Goal: Check status: Check status

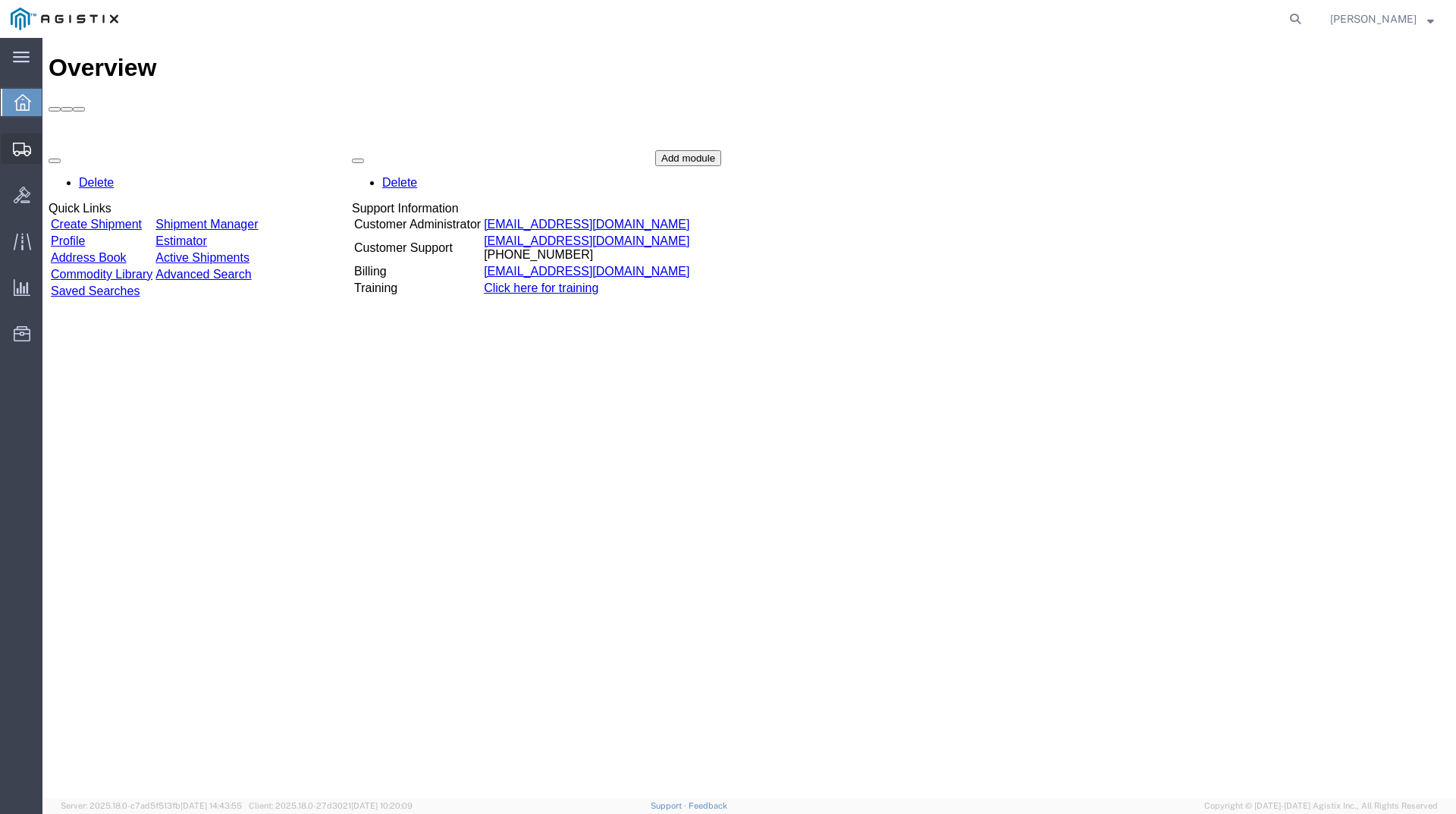
click at [52, 147] on span "Shipments" at bounding box center [47, 148] width 10 height 30
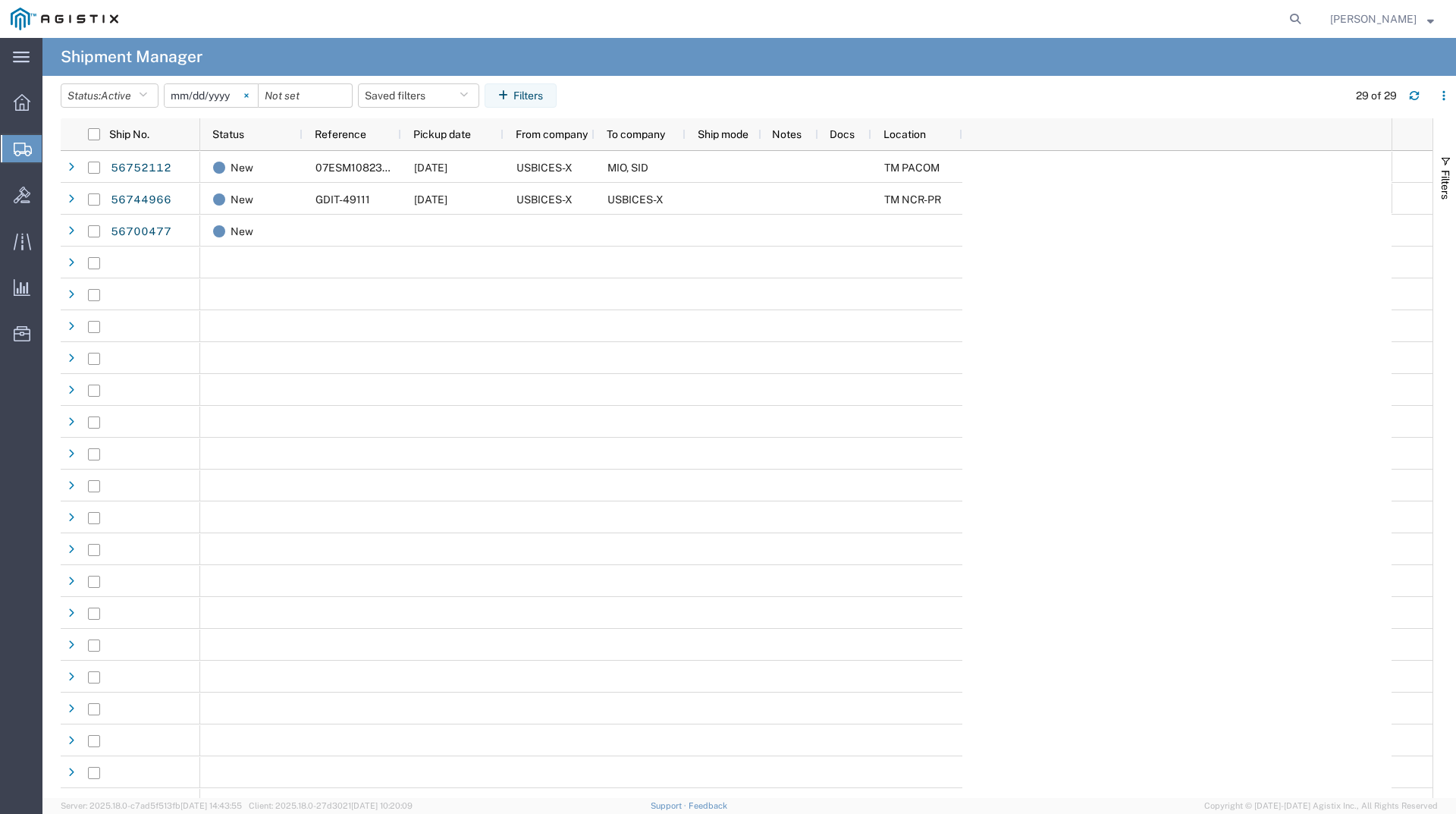
click at [248, 94] on icon at bounding box center [246, 95] width 3 height 3
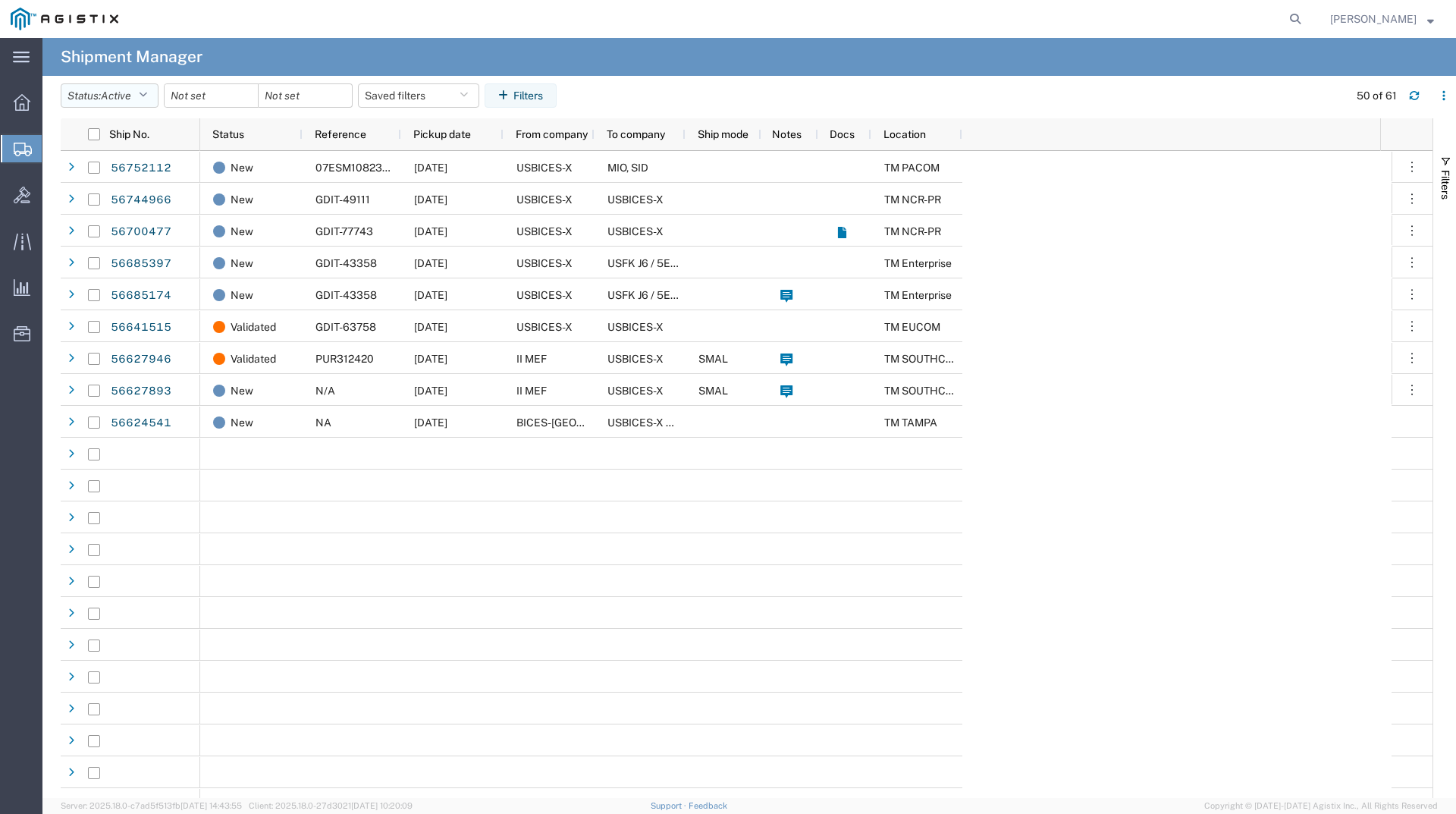
click at [147, 93] on icon "button" at bounding box center [143, 95] width 9 height 10
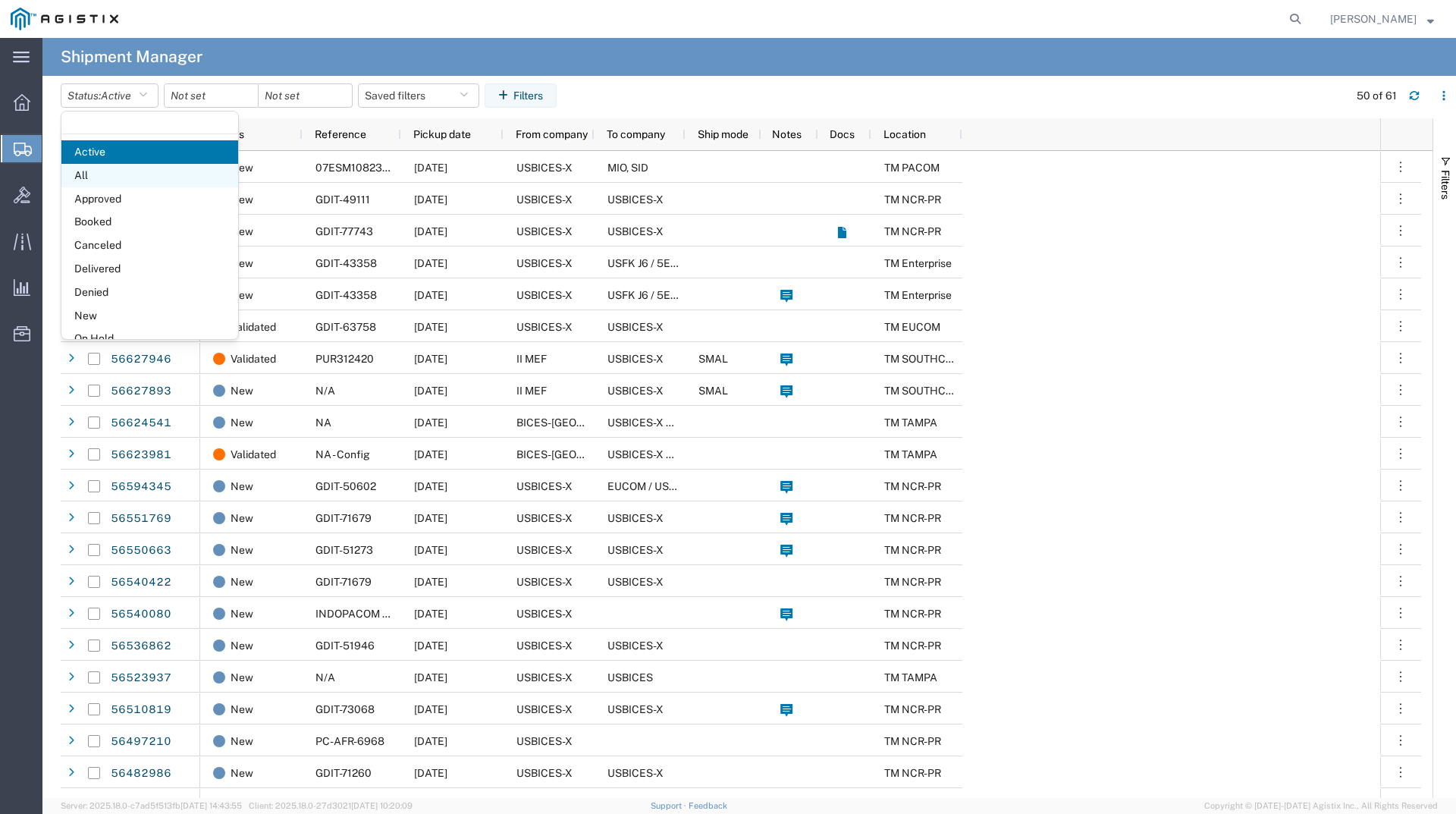
click at [100, 172] on span "All" at bounding box center [150, 175] width 177 height 23
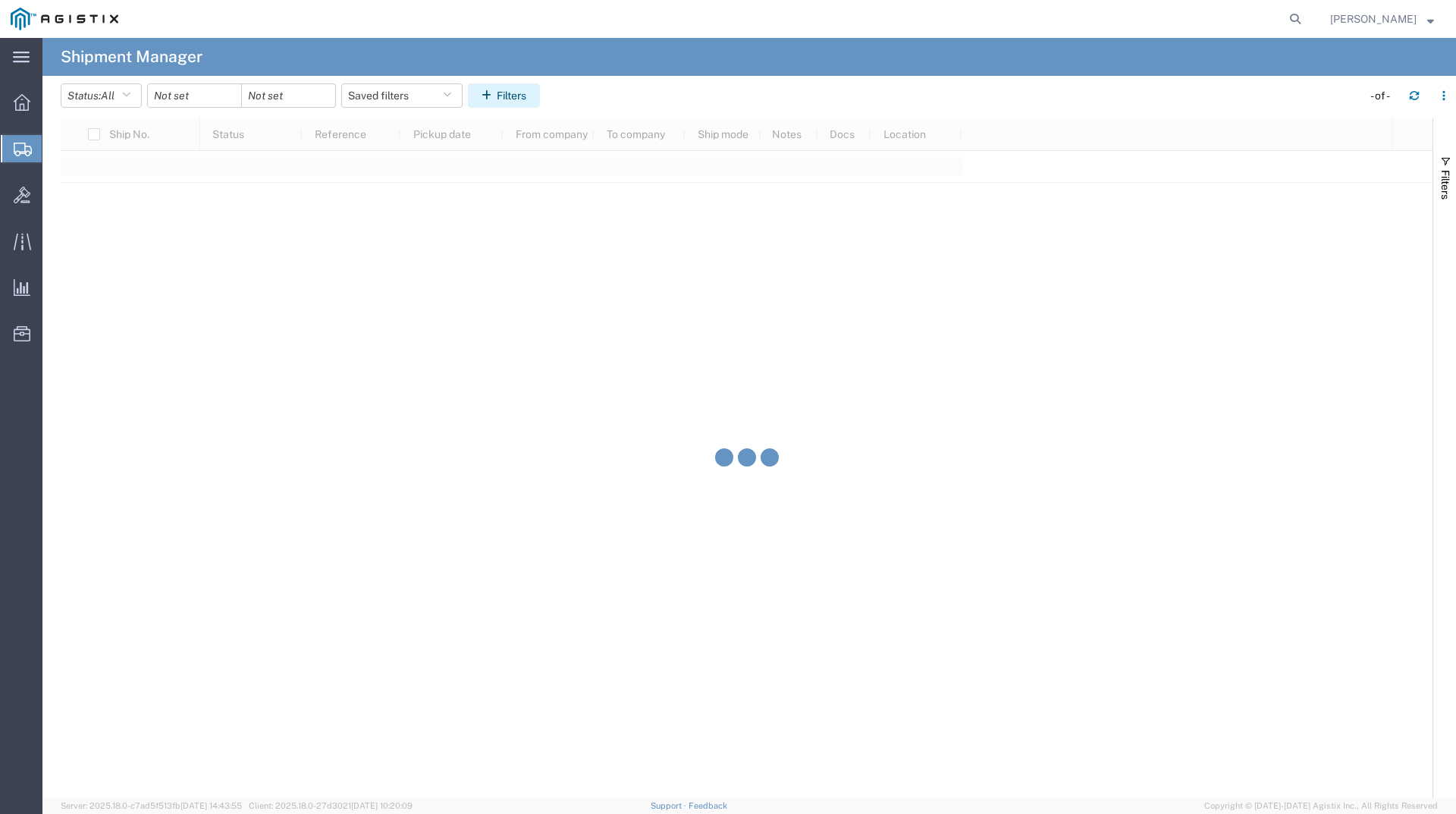
click at [508, 99] on button "Filters" at bounding box center [503, 95] width 72 height 24
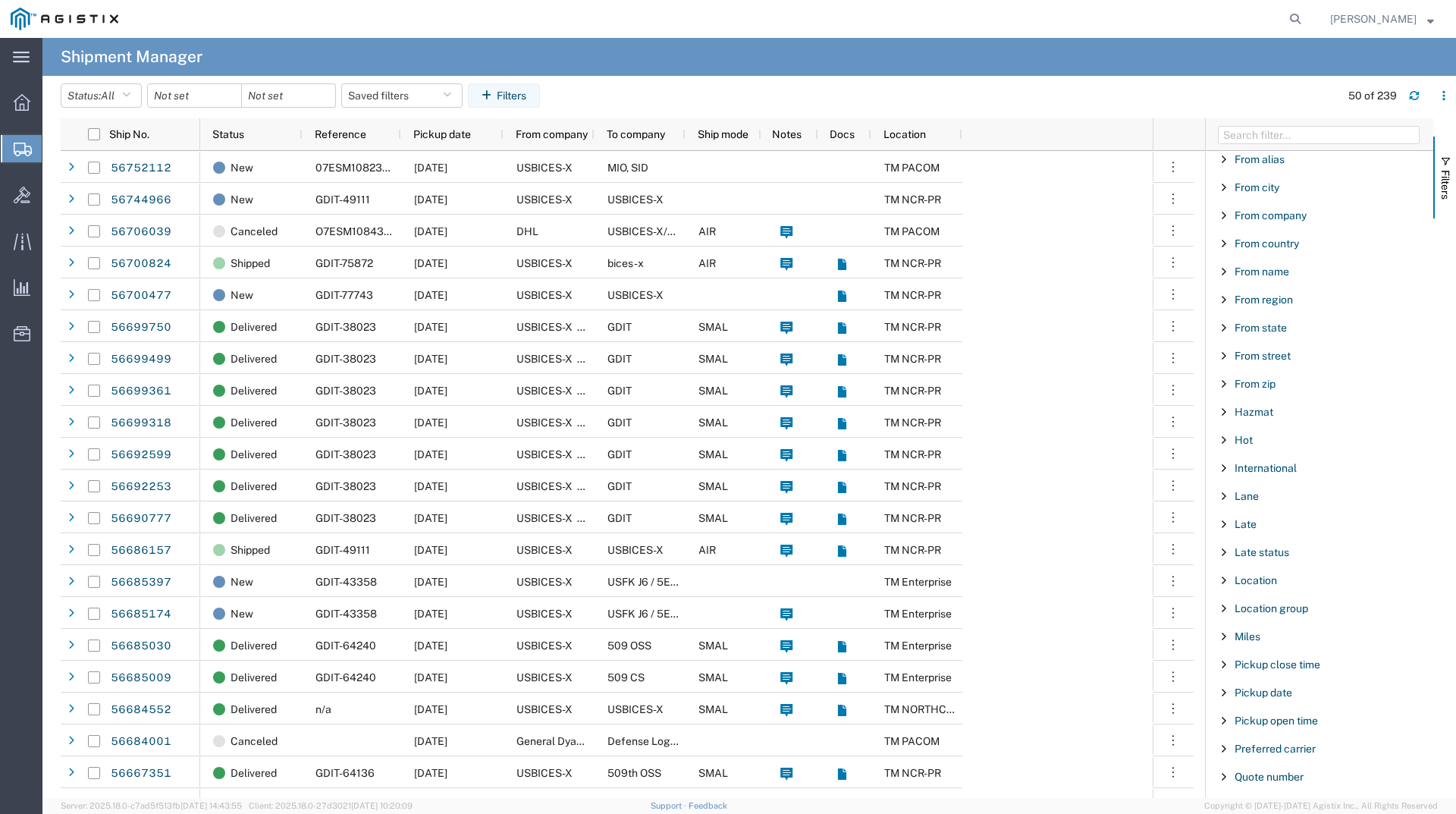
scroll to position [531, 0]
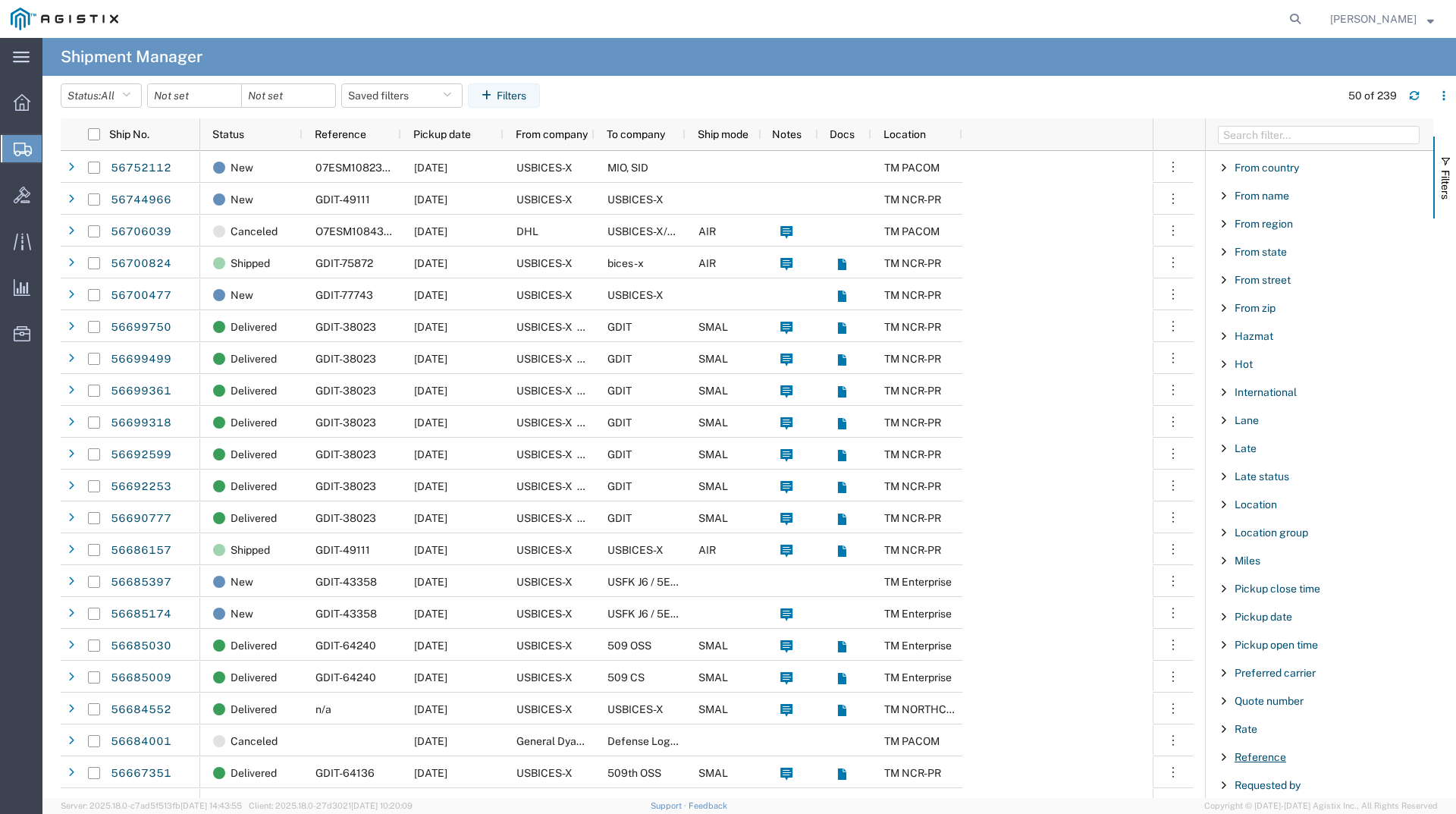
click at [1253, 753] on span "Reference" at bounding box center [1261, 757] width 52 height 12
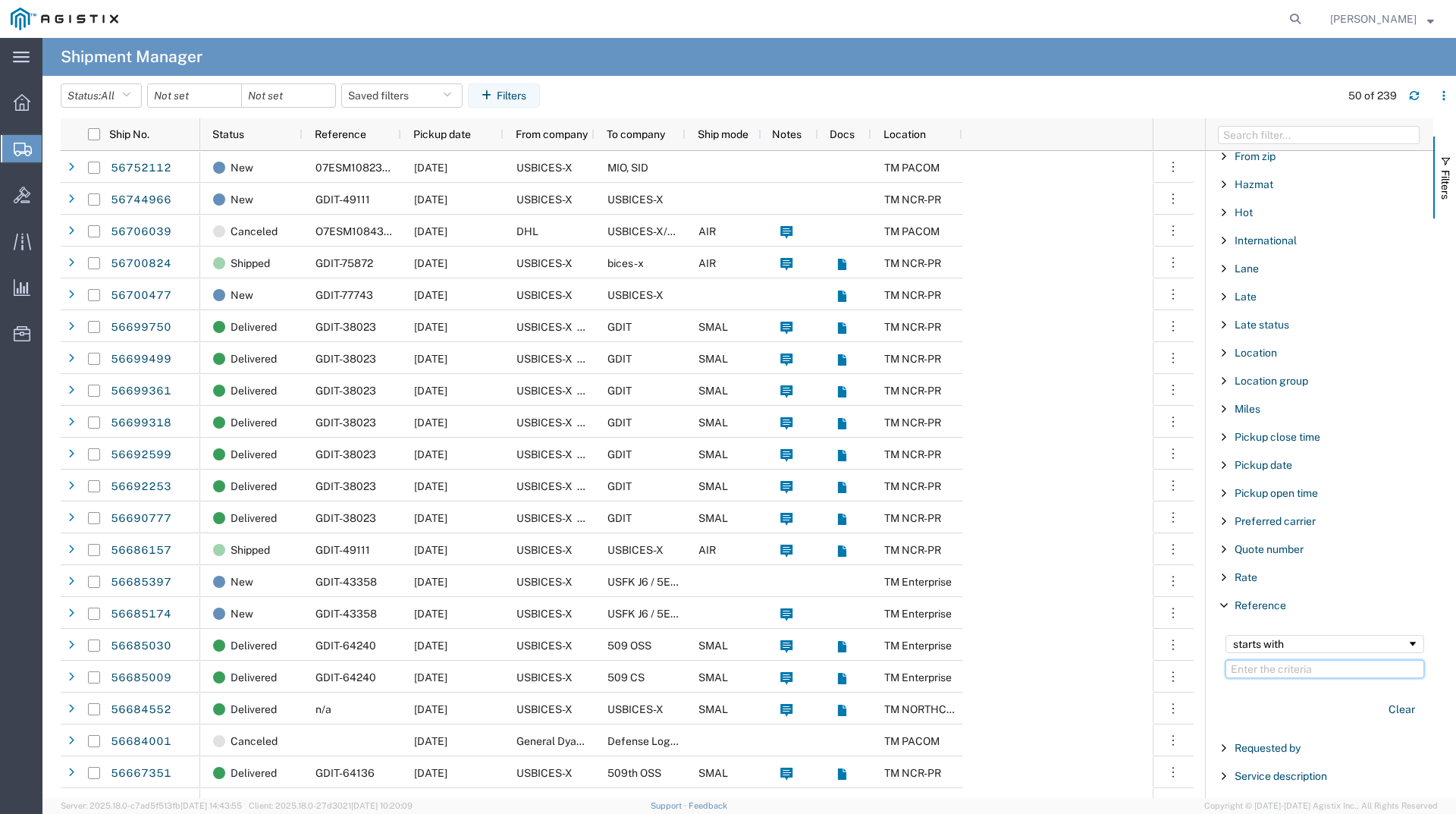
click at [1287, 662] on input "Filter Value" at bounding box center [1324, 669] width 198 height 18
click at [1288, 635] on div "starts with" at bounding box center [1324, 643] width 198 height 18
click at [1287, 669] on input "Filter Value" at bounding box center [1324, 669] width 198 height 18
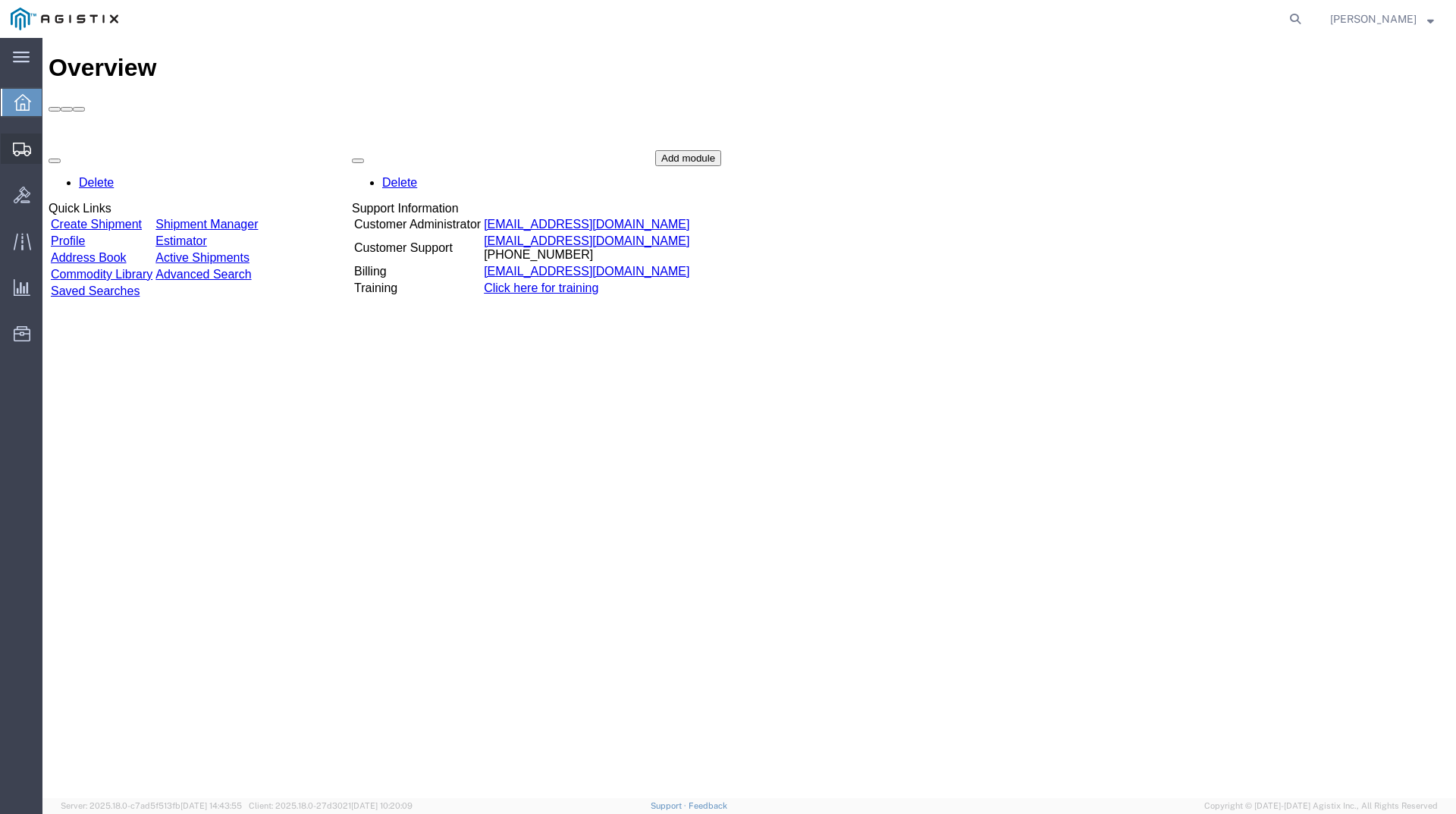
click at [28, 154] on icon at bounding box center [22, 150] width 18 height 14
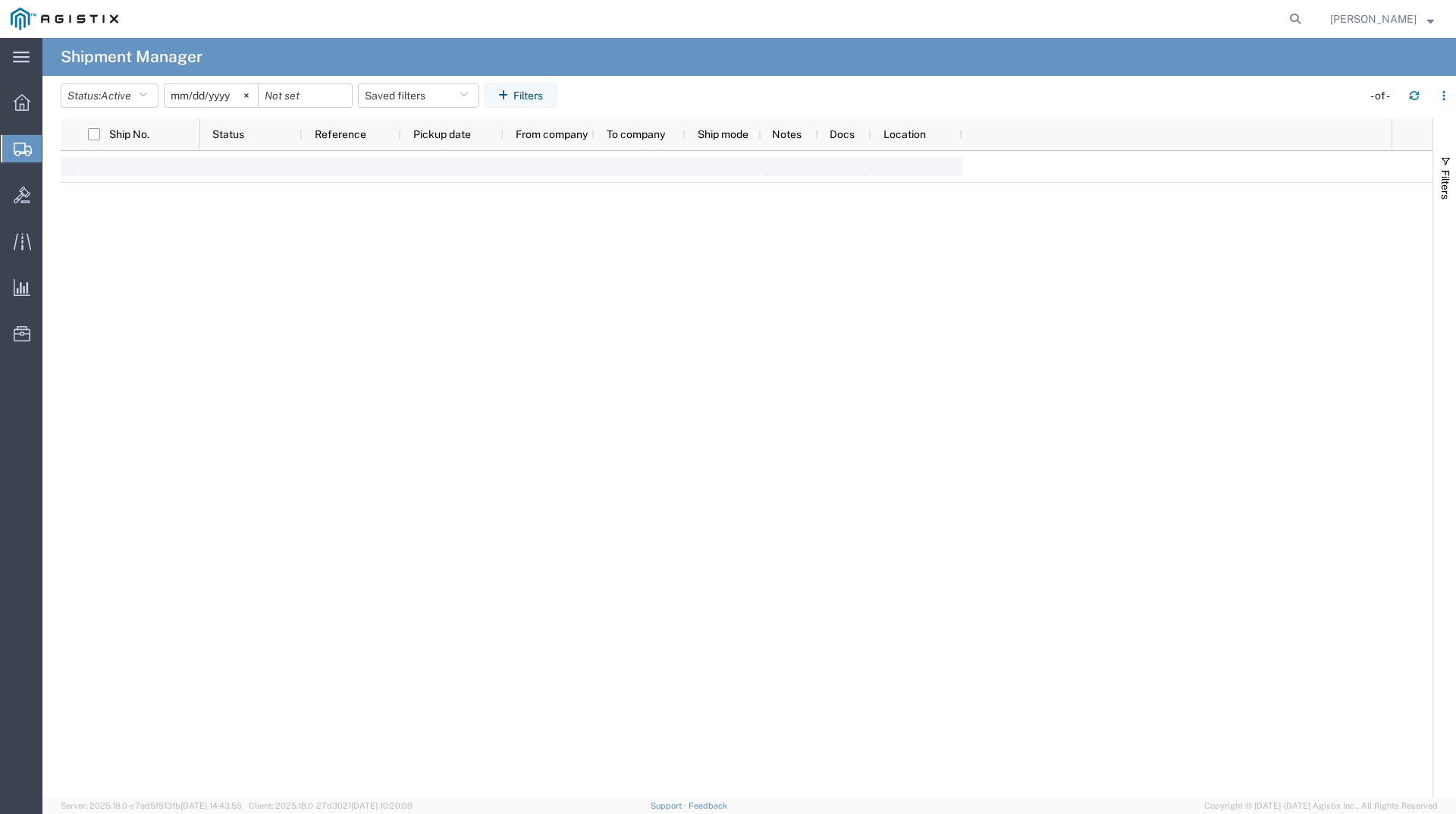
click at [54, 153] on span "Shipments" at bounding box center [48, 148] width 12 height 30
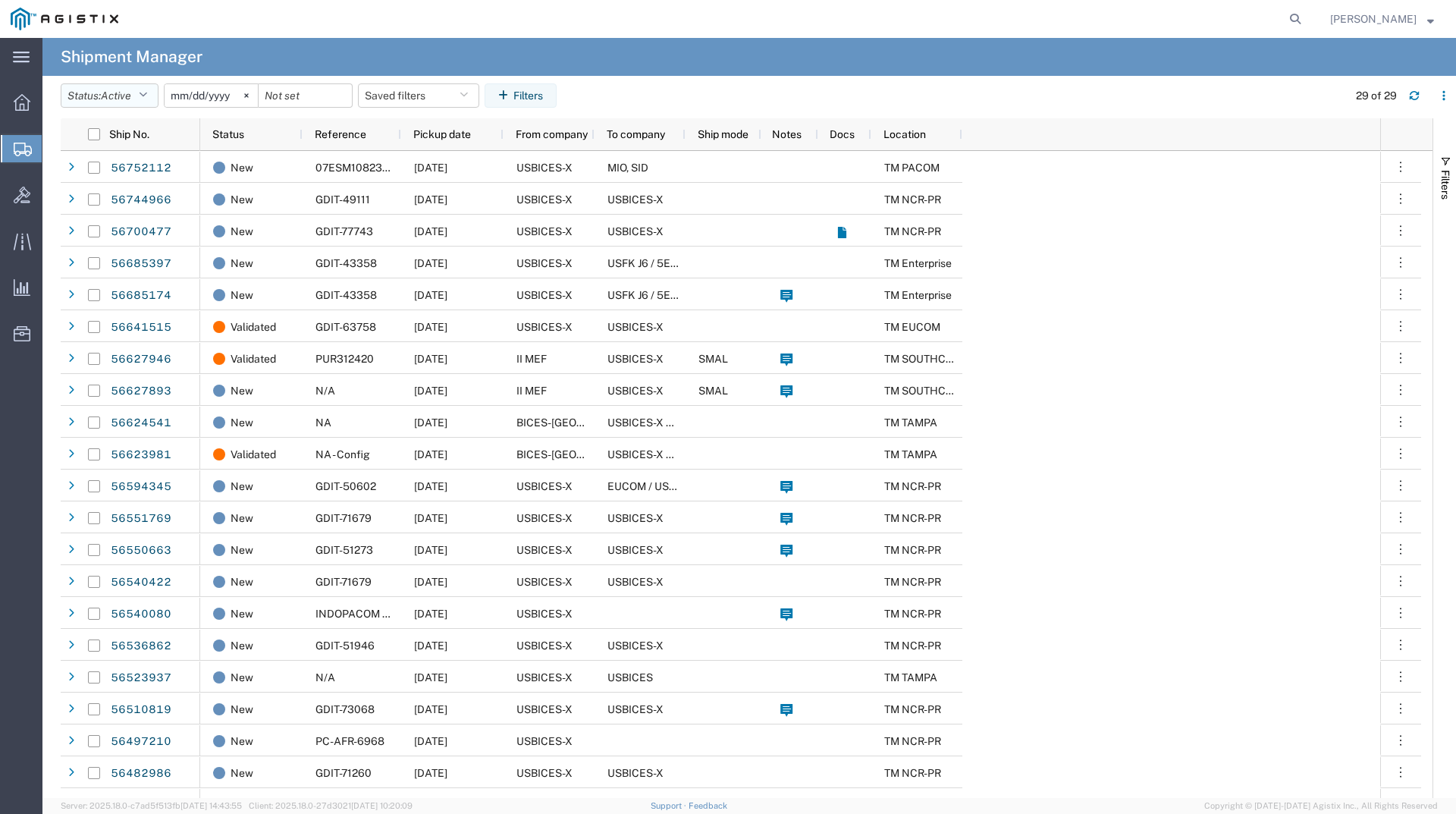
click at [147, 95] on icon "button" at bounding box center [143, 95] width 9 height 10
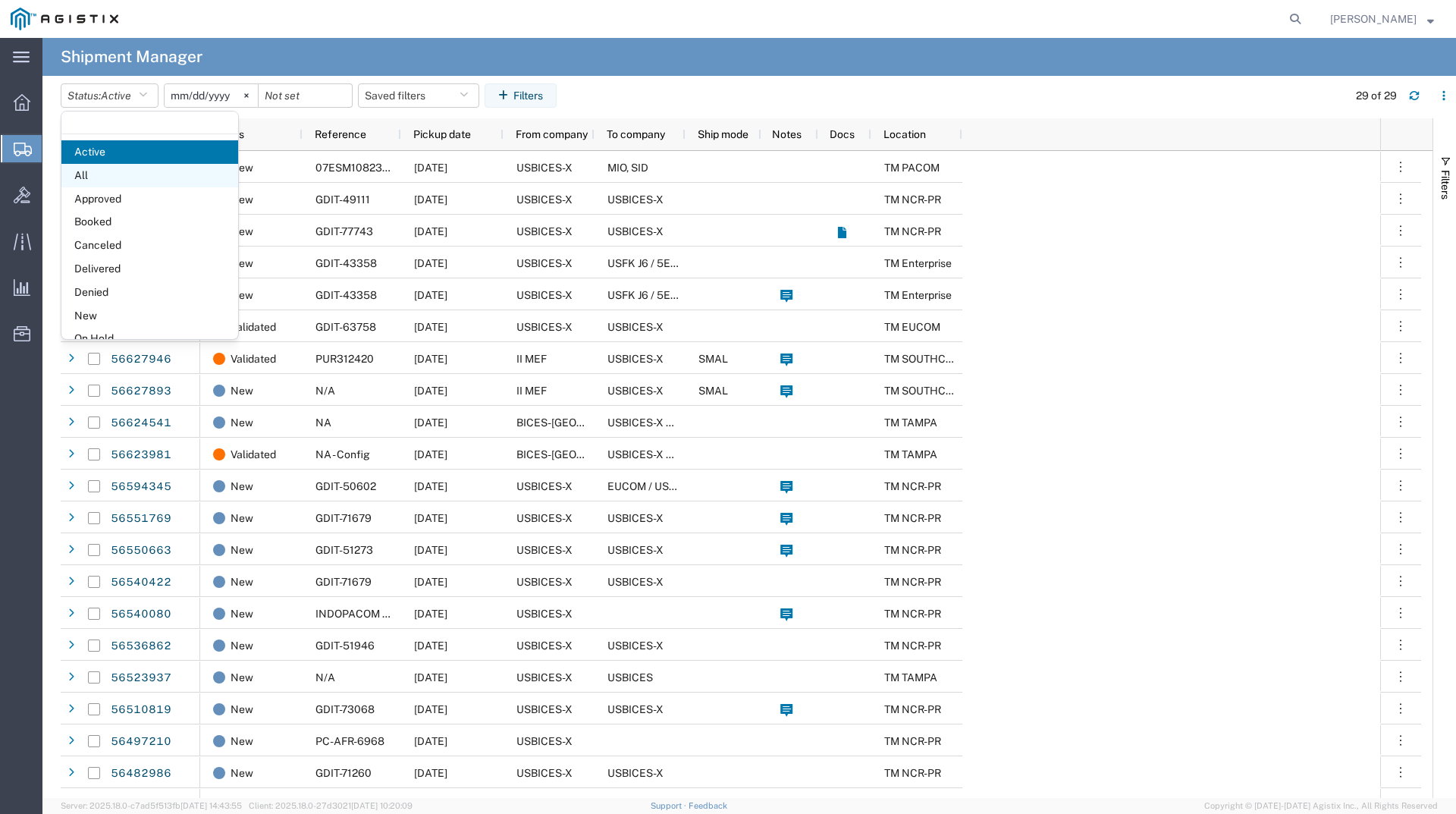
click at [103, 173] on span "All" at bounding box center [150, 175] width 177 height 23
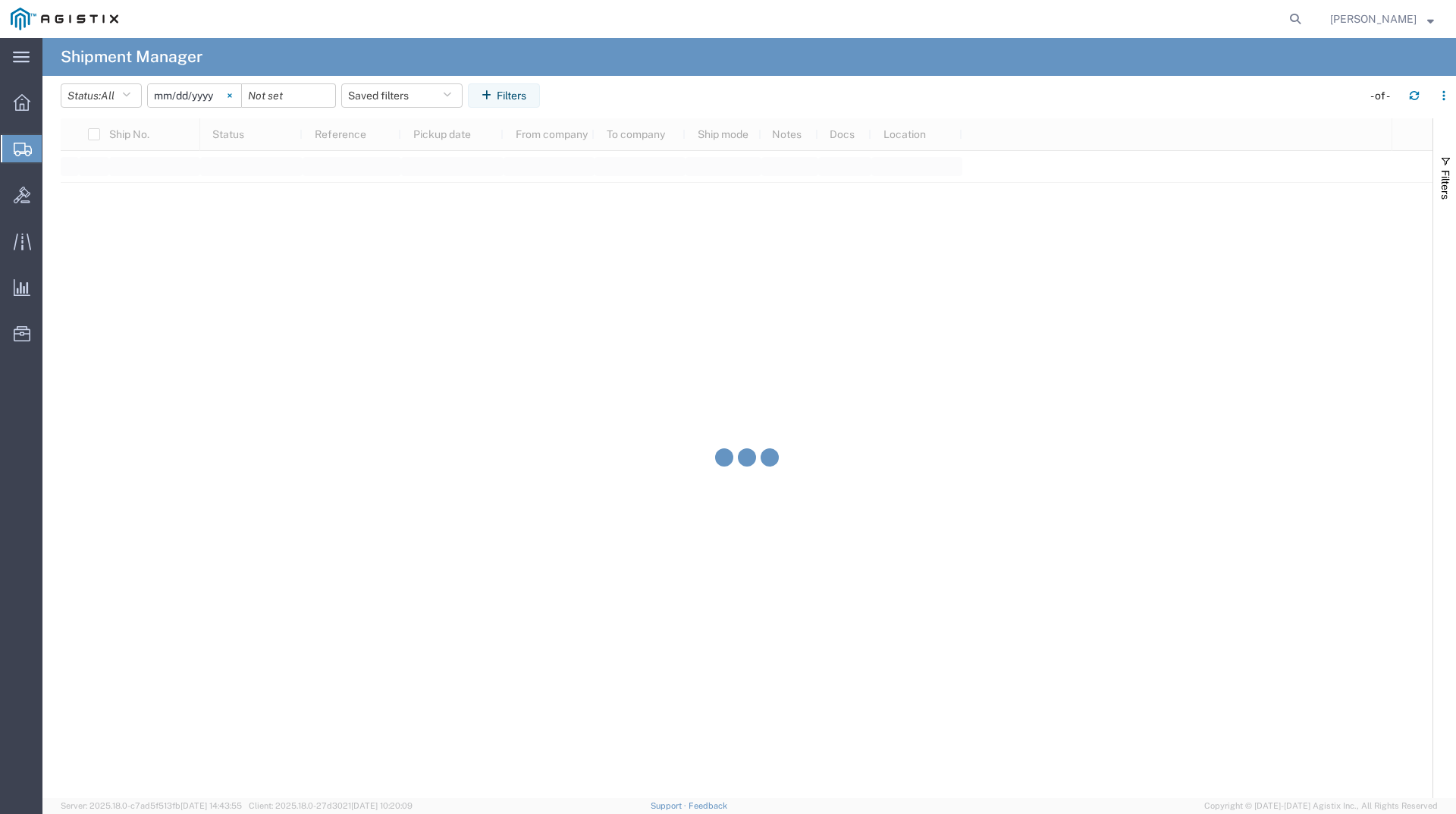
click at [241, 97] on svg-icon at bounding box center [230, 95] width 23 height 23
click at [501, 103] on button "Filters" at bounding box center [503, 95] width 72 height 24
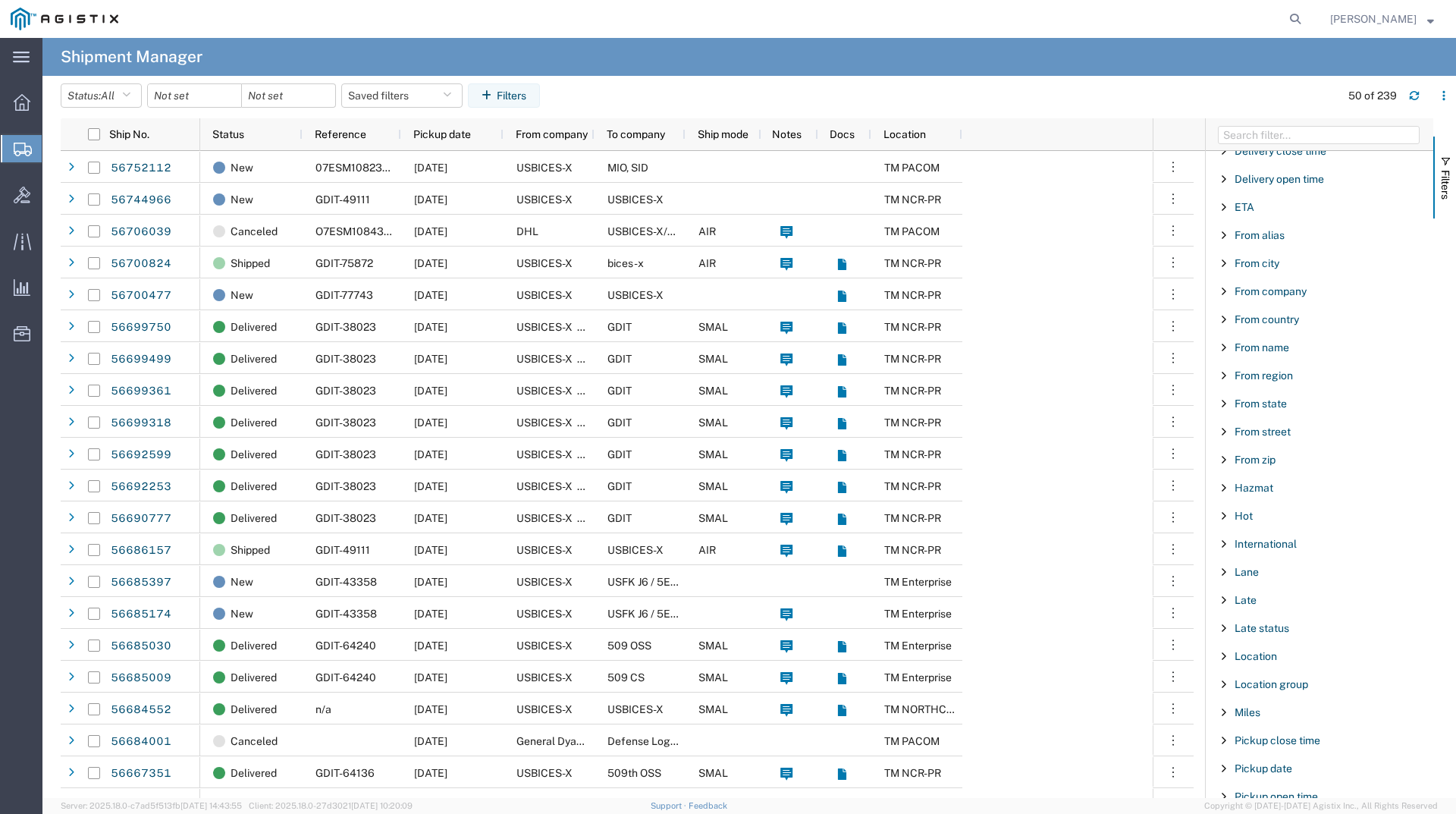
scroll to position [759, 0]
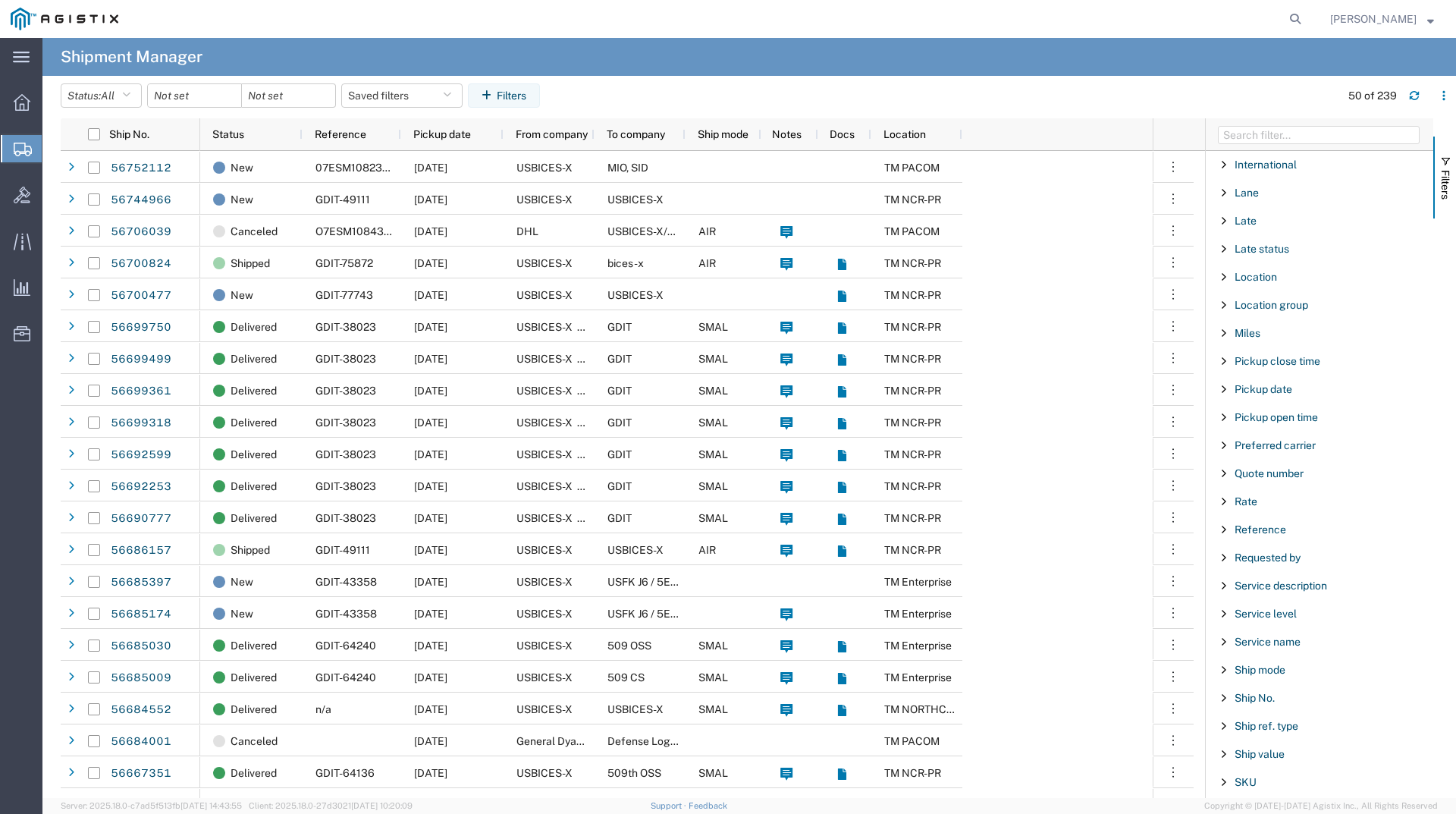
click at [1220, 533] on span "Filter List 66 Filters" at bounding box center [1224, 529] width 12 height 12
click at [1266, 567] on div "starts with" at bounding box center [1320, 568] width 174 height 12
click at [1266, 593] on input "Filter Value" at bounding box center [1324, 592] width 198 height 18
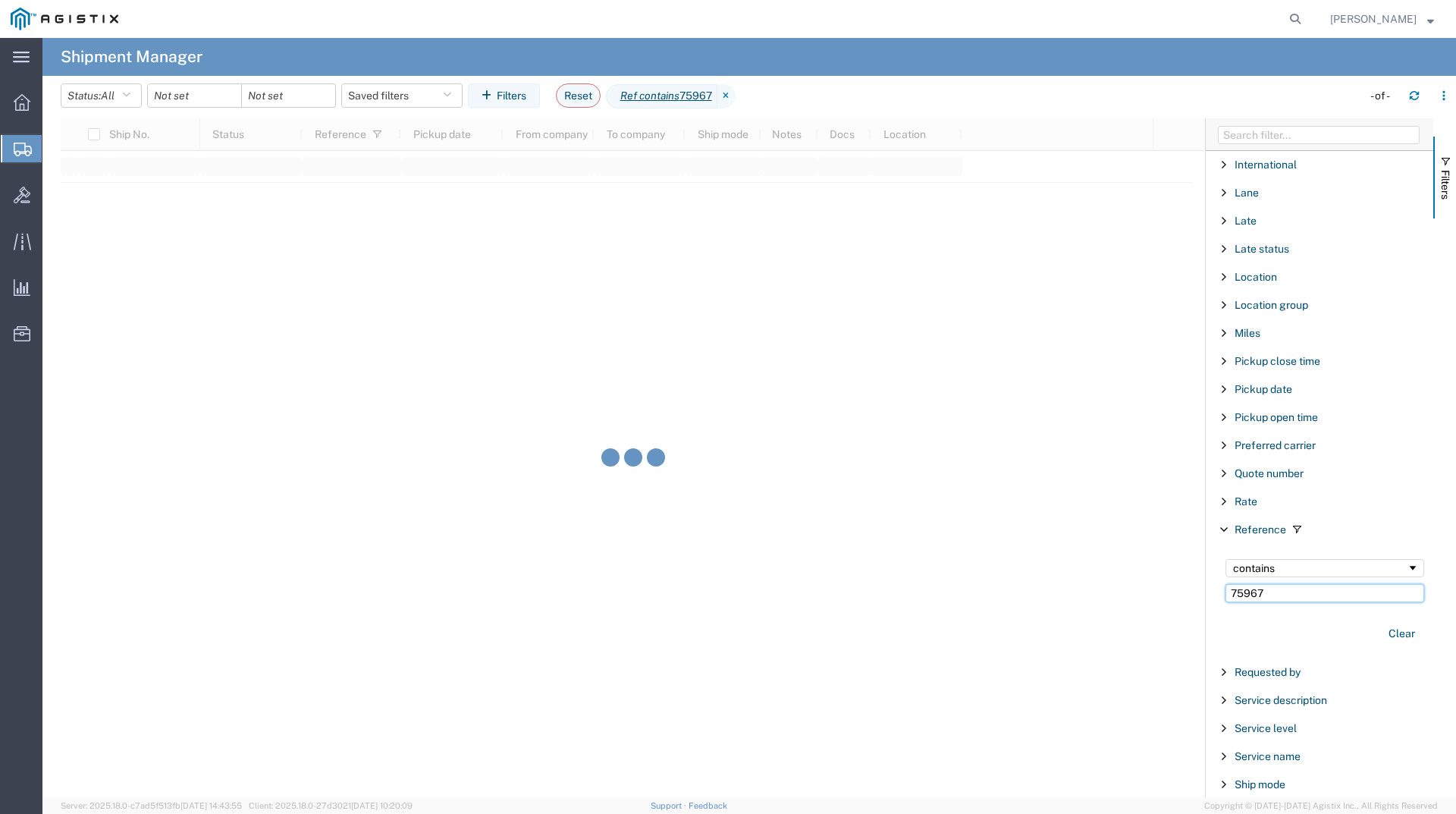
type input "75967"
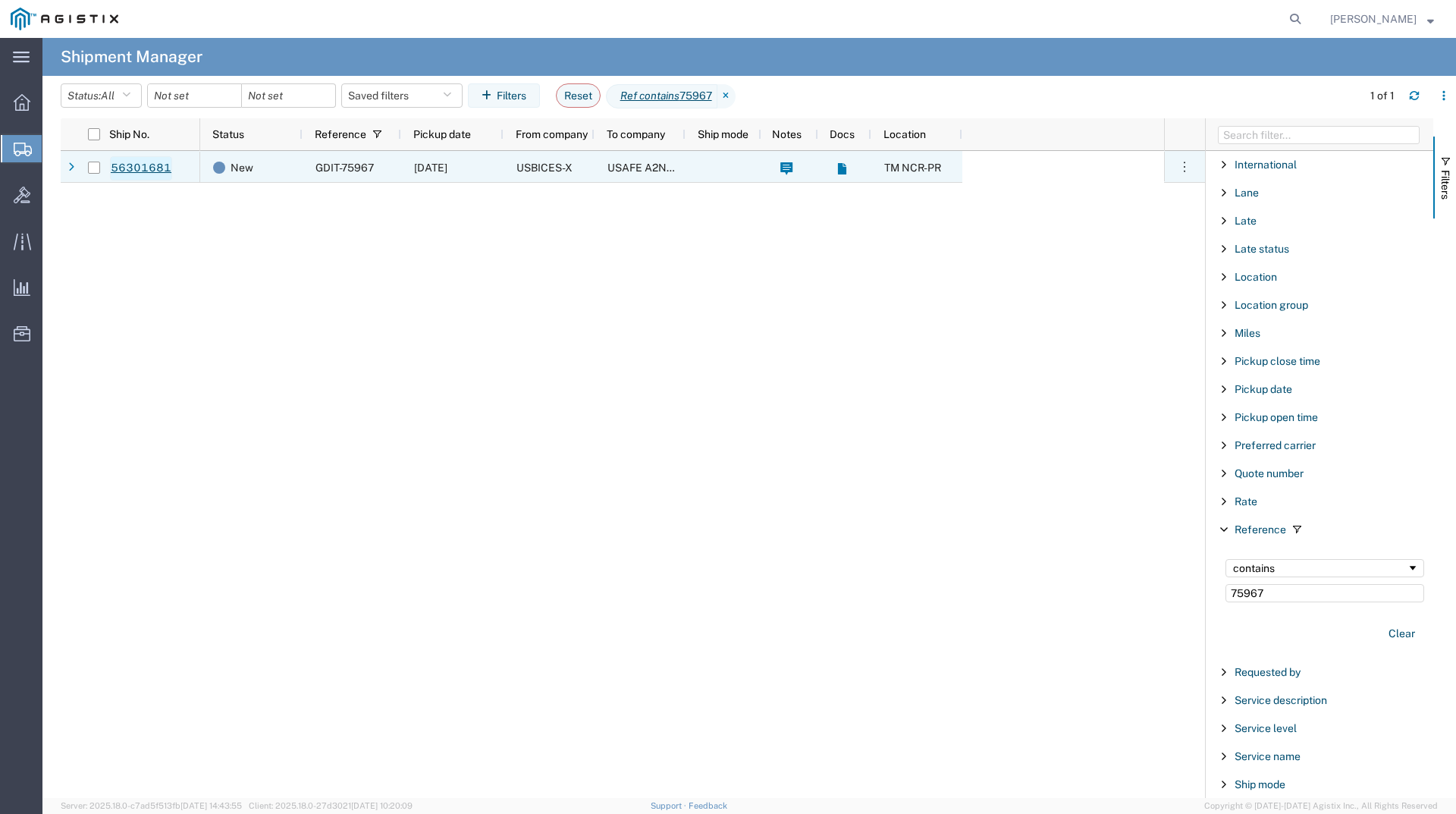
click at [143, 166] on link "56301681" at bounding box center [141, 168] width 62 height 24
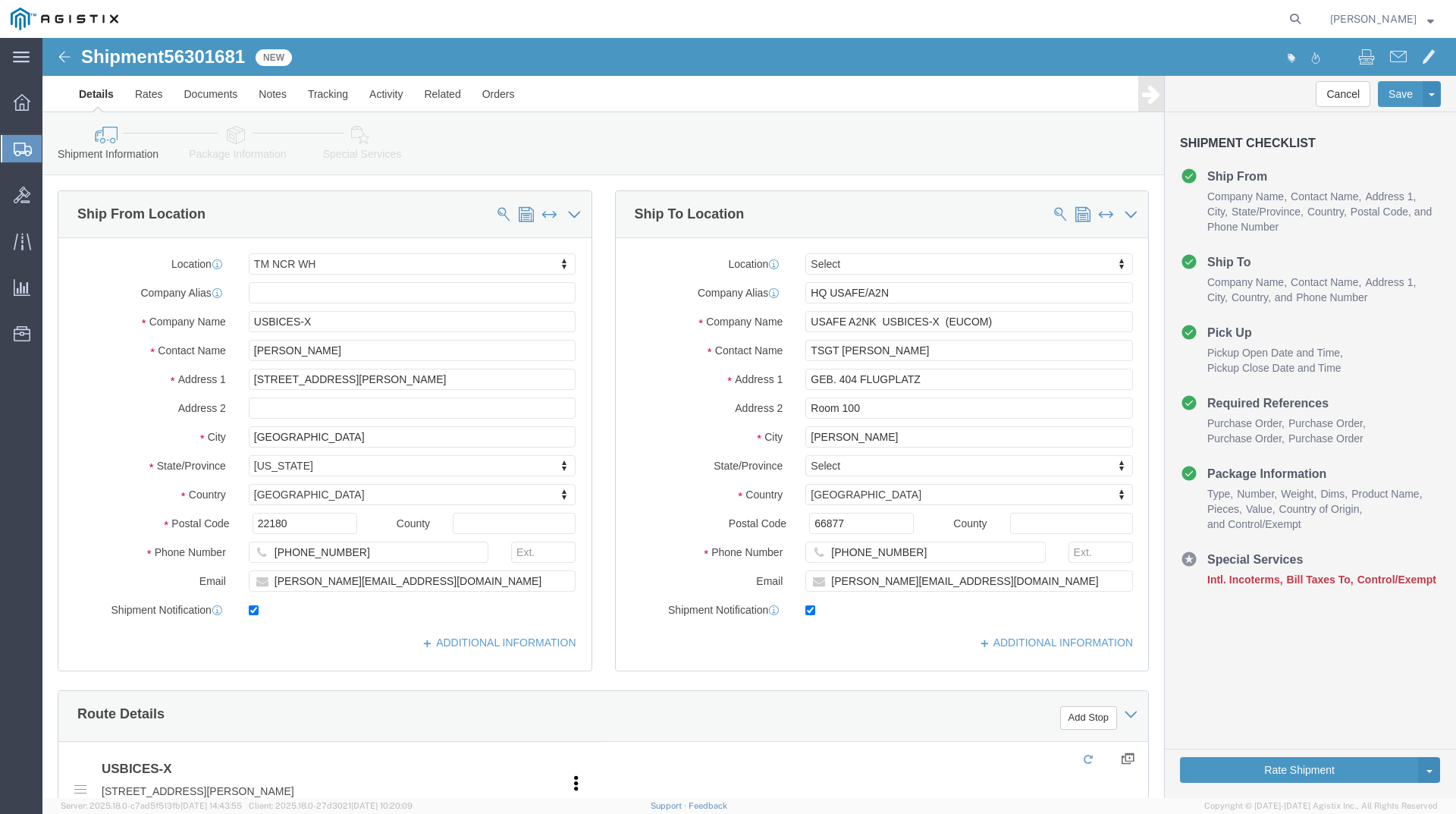
select select "69651"
select select
